Goal: Task Accomplishment & Management: Complete application form

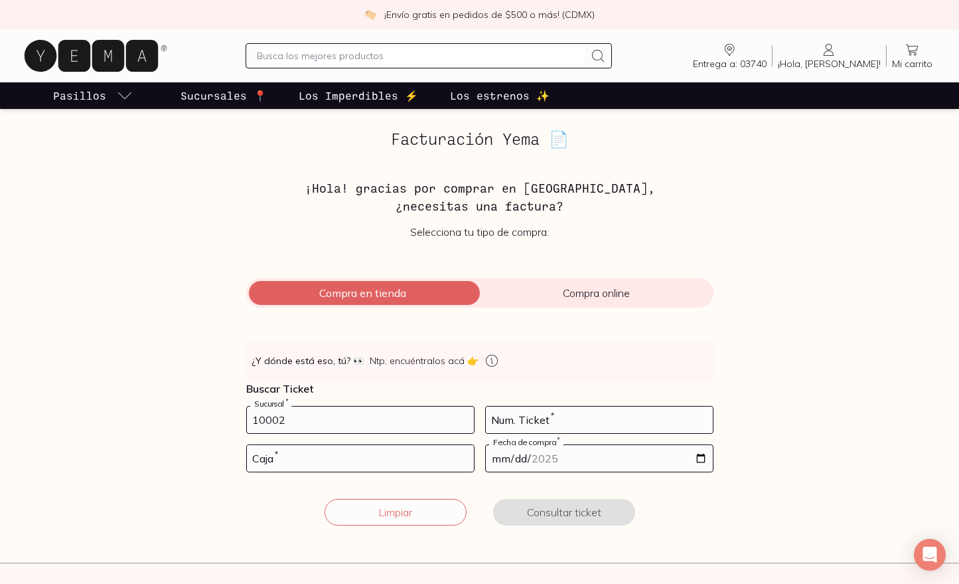
type input "10002"
click at [591, 420] on input "number" at bounding box center [599, 419] width 227 height 27
type input "43"
click at [429, 459] on input "number" at bounding box center [360, 458] width 227 height 27
type input "02"
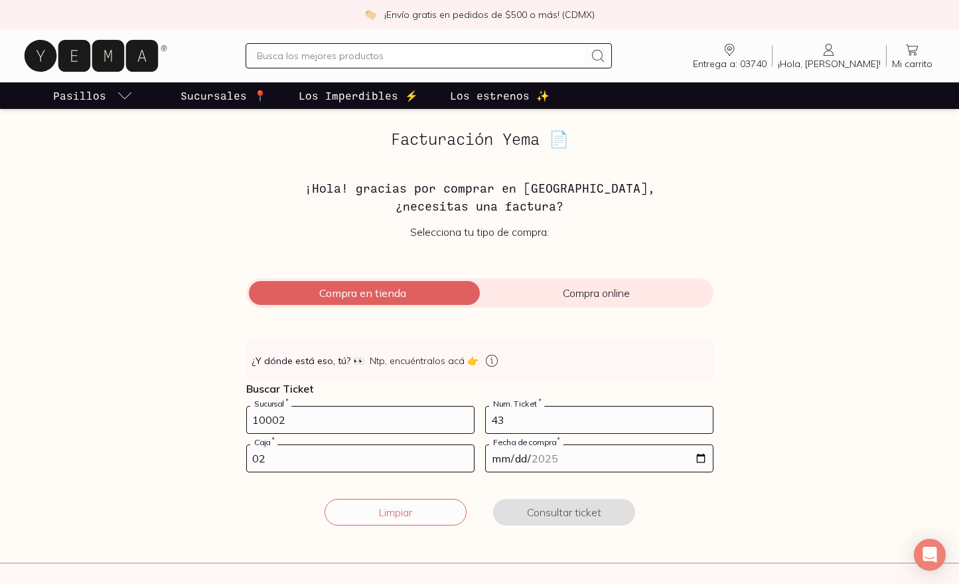
click at [700, 459] on input "date" at bounding box center [599, 458] width 227 height 27
type input "[DATE]"
click at [569, 505] on button "Consultar ticket" at bounding box center [564, 512] width 142 height 27
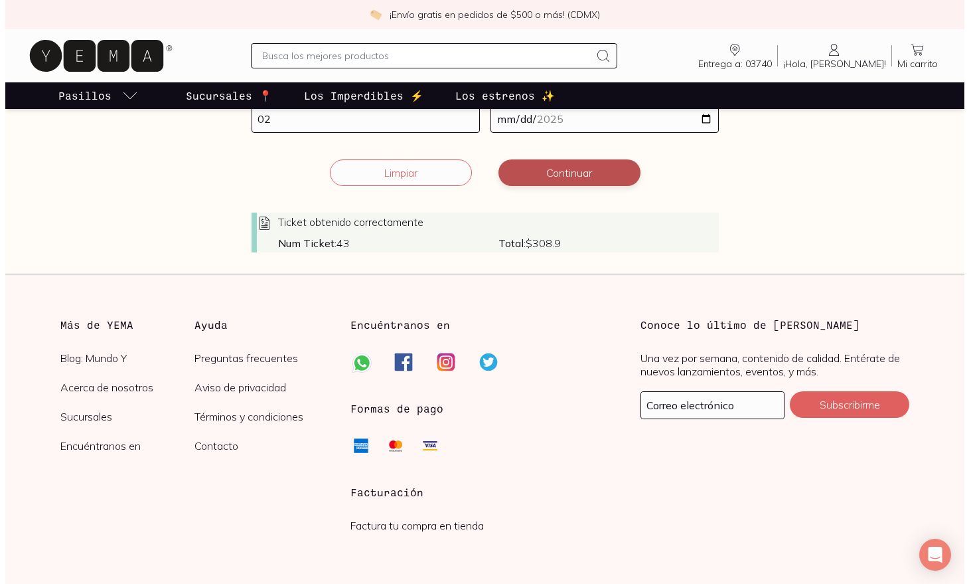
scroll to position [339, 0]
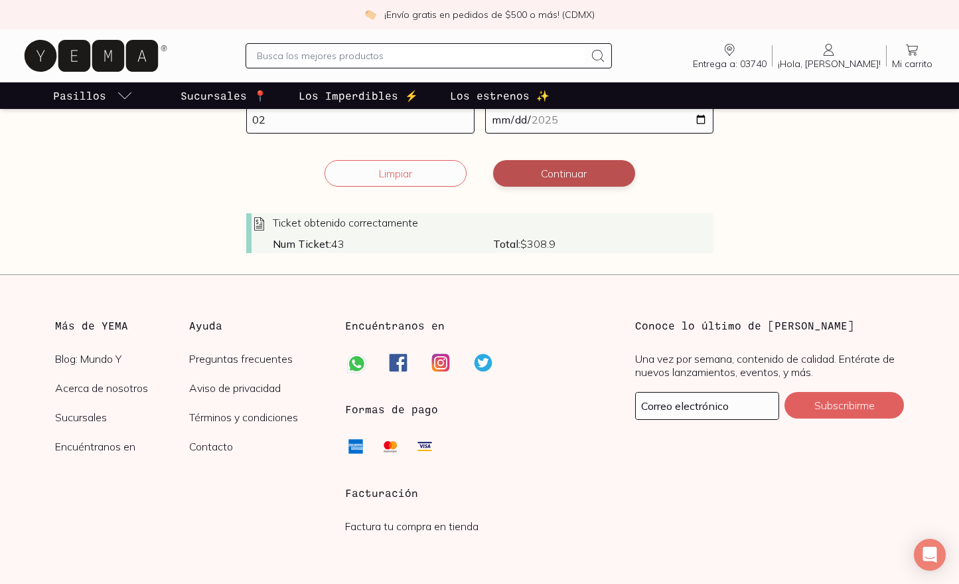
click at [560, 179] on button "Continuar" at bounding box center [564, 173] width 142 height 27
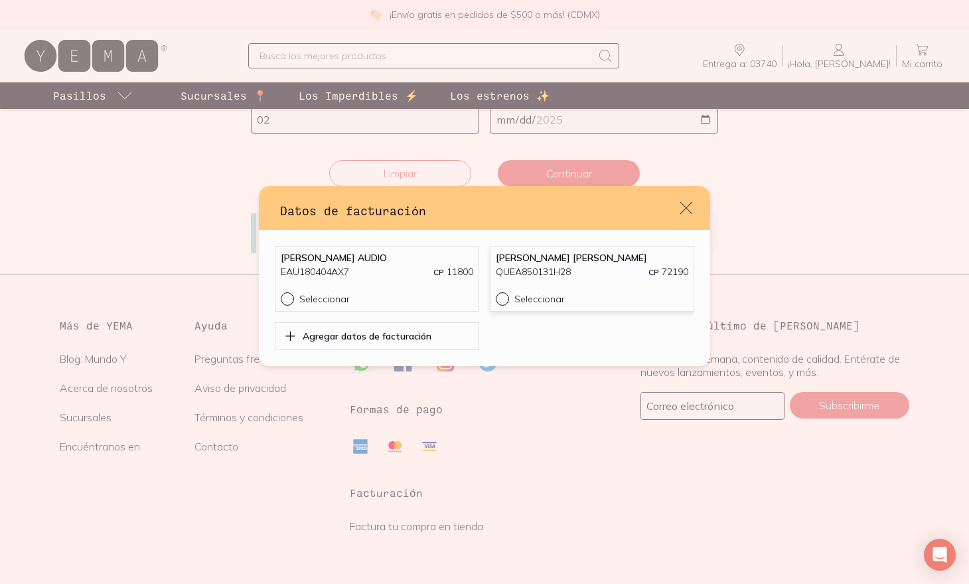
click at [502, 301] on div "default" at bounding box center [505, 298] width 19 height 13
click at [502, 301] on input "Seleccionar" at bounding box center [501, 297] width 11 height 11
radio input "true"
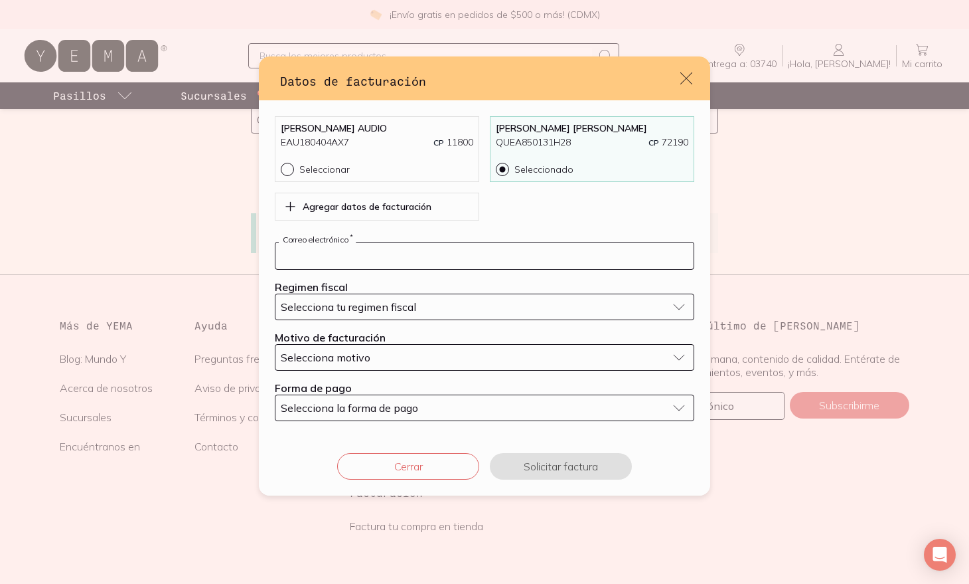
click at [425, 253] on input "default" at bounding box center [485, 255] width 418 height 27
type input "[EMAIL_ADDRESS][DOMAIN_NAME]"
click at [446, 303] on div "Selecciona tu regimen fiscal" at bounding box center [474, 306] width 386 height 13
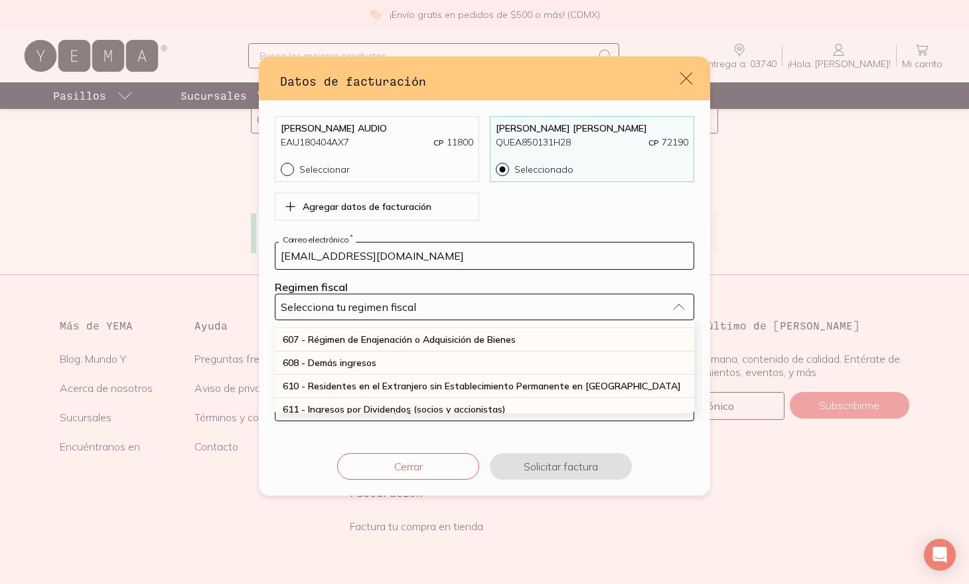
scroll to position [133, 0]
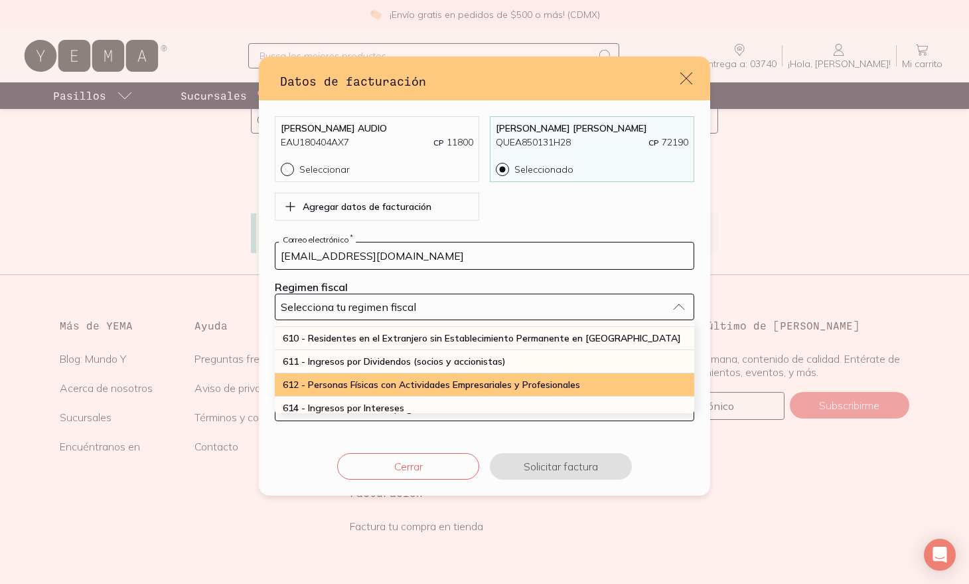
click at [475, 389] on span "612 - Personas Físicas con Actividades Empresariales y Profesionales" at bounding box center [431, 384] width 297 height 12
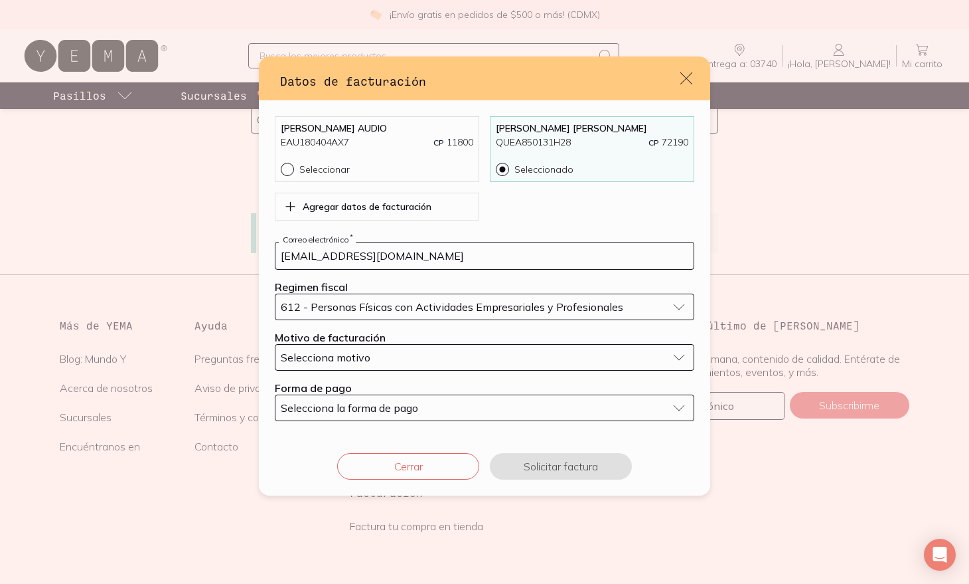
click at [406, 359] on div "Selecciona motivo" at bounding box center [474, 357] width 386 height 13
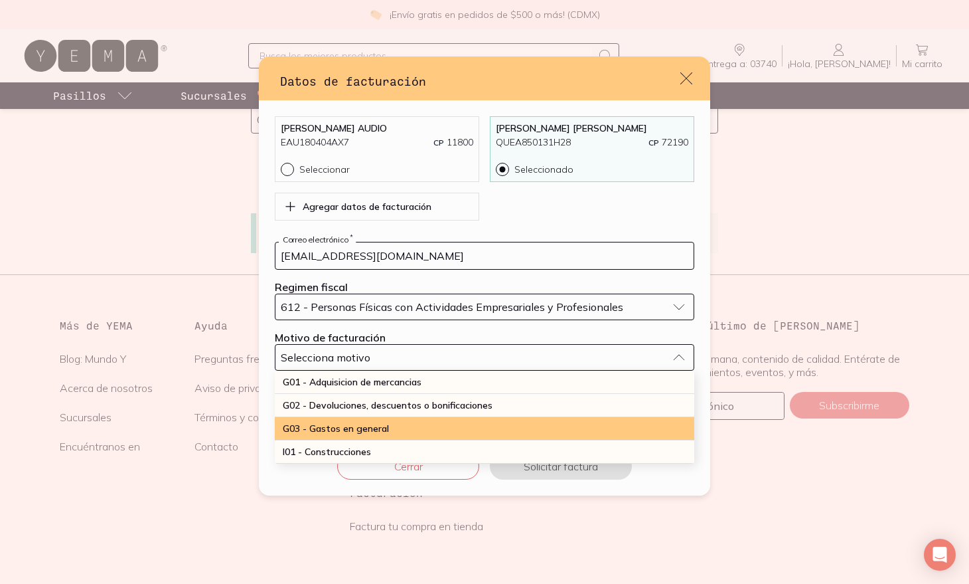
click at [431, 426] on div "G03 - Gastos en general" at bounding box center [485, 428] width 420 height 23
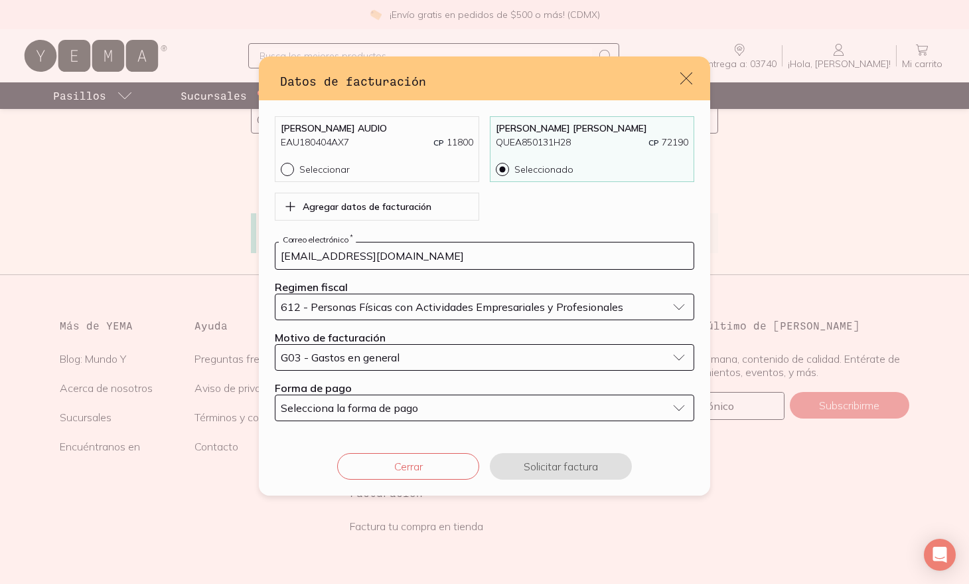
click at [428, 404] on div "Selecciona la forma de pago" at bounding box center [474, 407] width 386 height 13
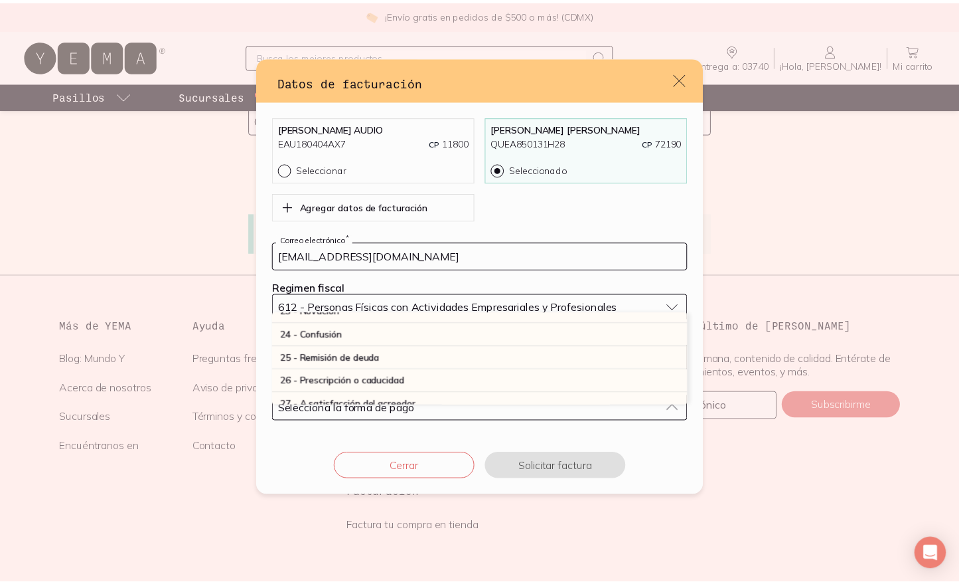
scroll to position [327, 0]
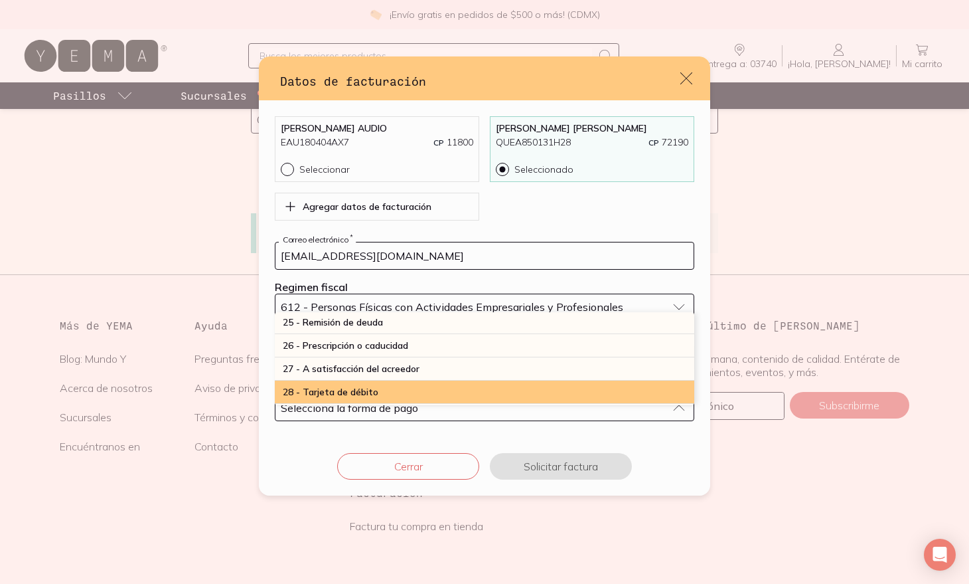
click at [463, 388] on div "28 - Tarjeta de débito" at bounding box center [485, 391] width 420 height 23
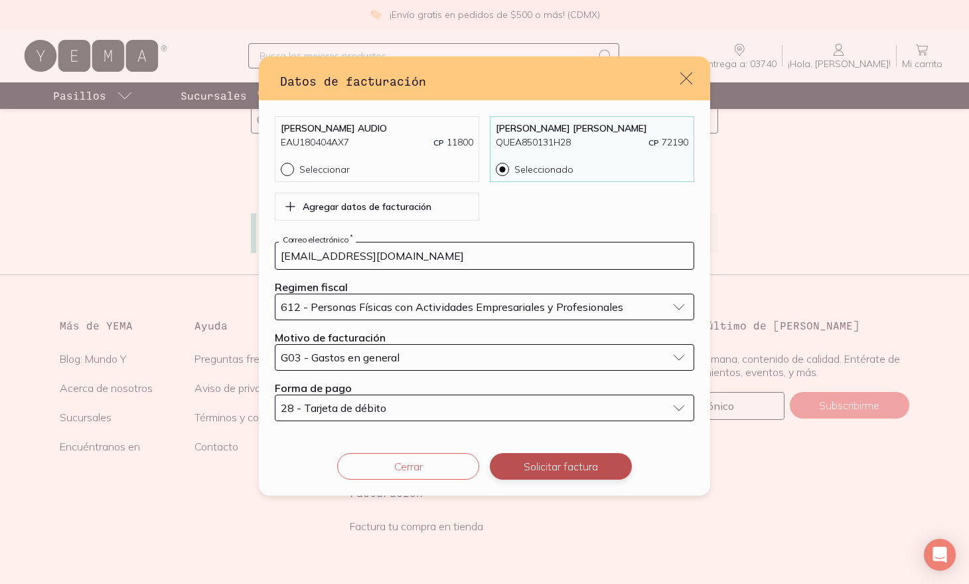
click at [546, 469] on button "Solicitar factura" at bounding box center [561, 466] width 142 height 27
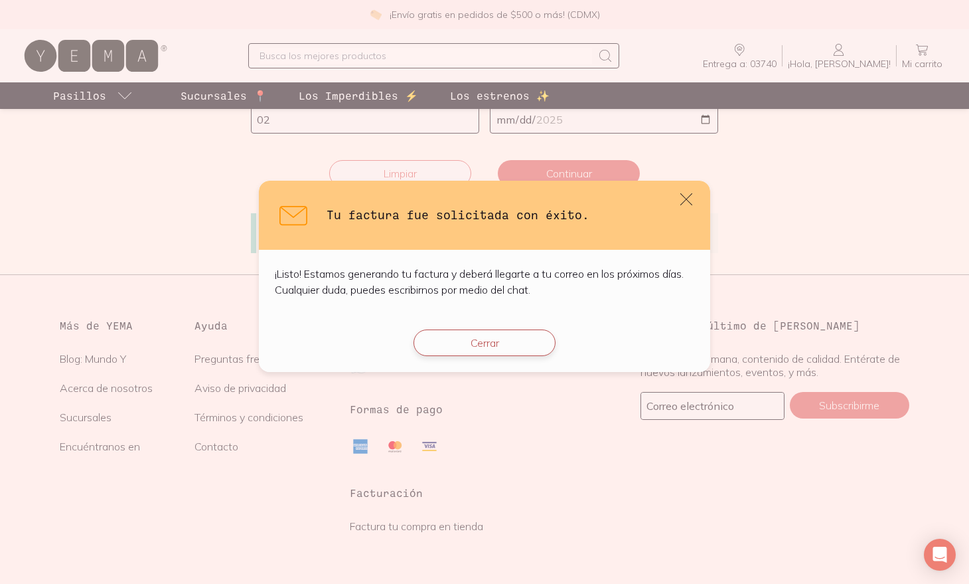
click at [523, 343] on button "Cerrar" at bounding box center [485, 342] width 142 height 27
